Goal: Check status: Check status

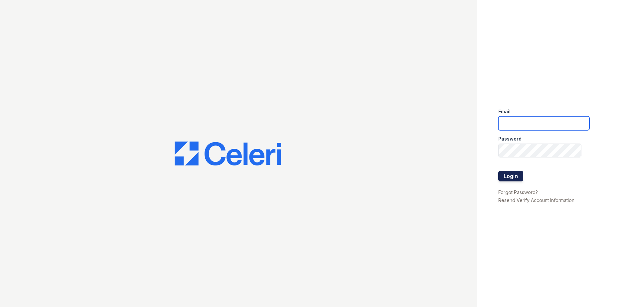
type input "vtorres@trinity-pm.com"
click at [513, 176] on button "Login" at bounding box center [510, 176] width 25 height 11
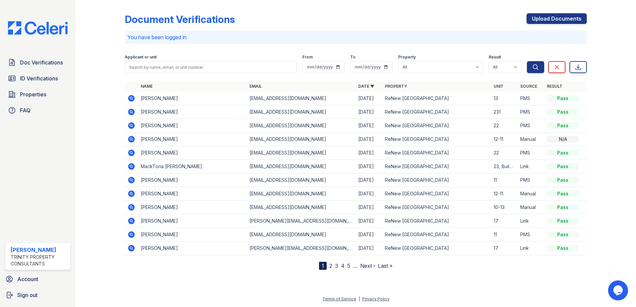
click at [133, 98] on icon at bounding box center [131, 98] width 7 height 7
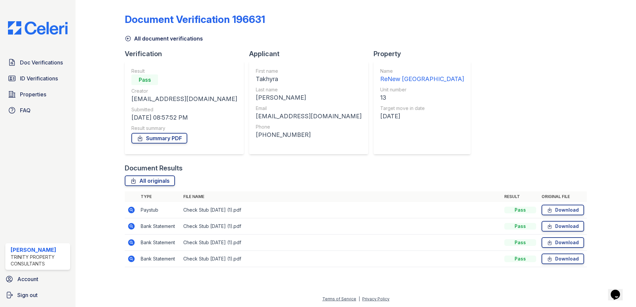
click at [132, 209] on icon at bounding box center [131, 210] width 7 height 7
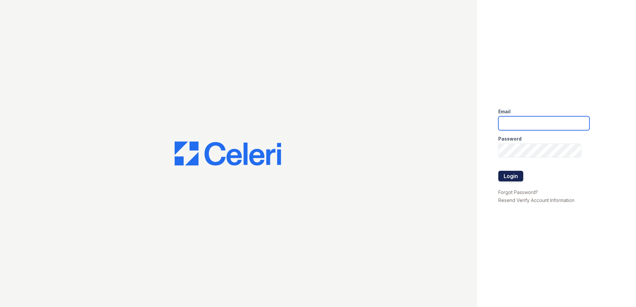
type input "[EMAIL_ADDRESS][DOMAIN_NAME]"
click at [509, 175] on button "Login" at bounding box center [510, 176] width 25 height 11
